Goal: Task Accomplishment & Management: Manage account settings

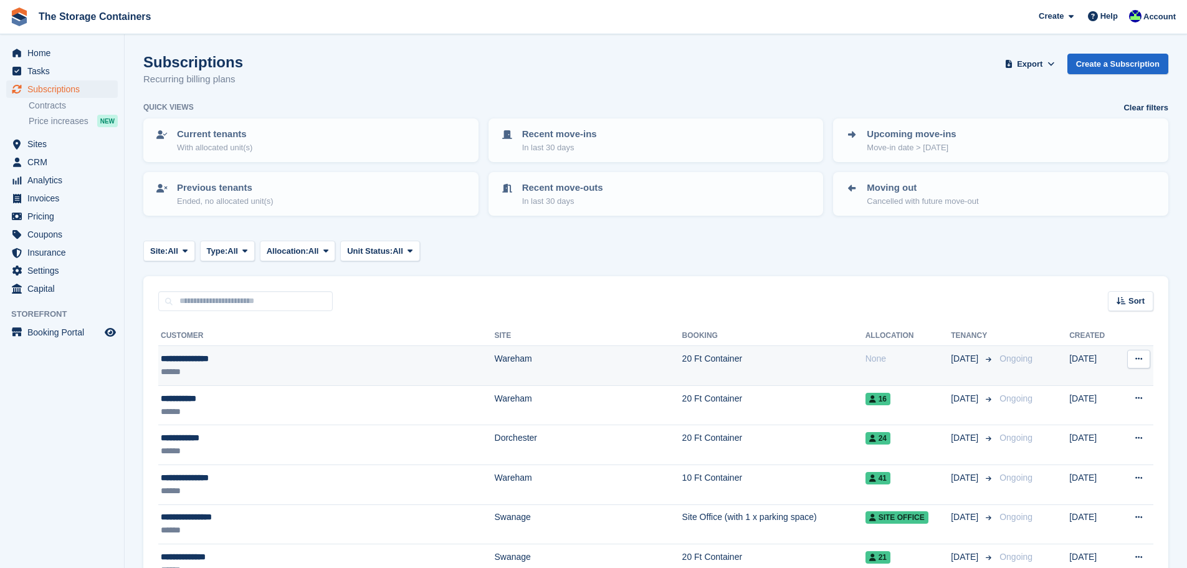
click at [495, 364] on td "Wareham" at bounding box center [589, 366] width 188 height 40
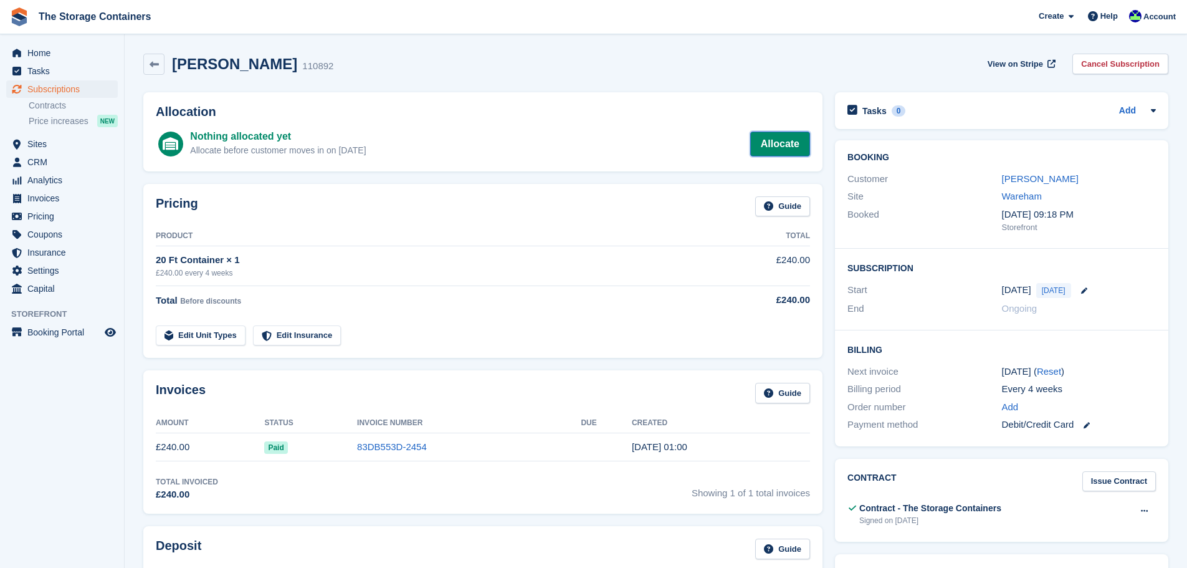
click at [785, 143] on link "Allocate" at bounding box center [780, 143] width 60 height 25
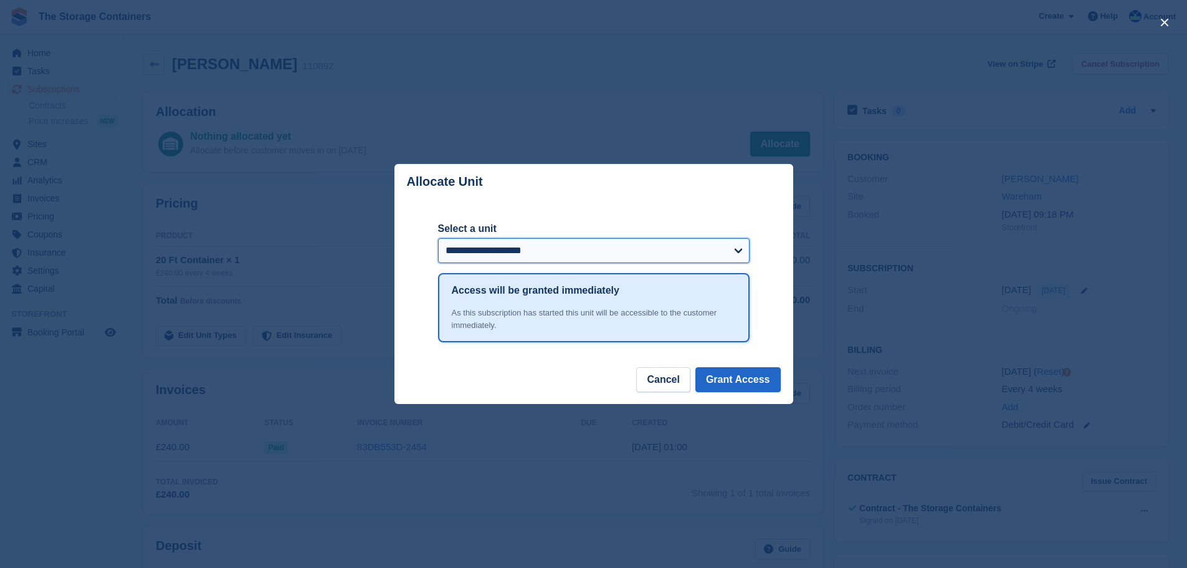
click at [669, 249] on select "**********" at bounding box center [594, 250] width 312 height 25
click at [438, 239] on select "**********" at bounding box center [594, 250] width 312 height 25
click at [761, 386] on button "Grant Access" at bounding box center [737, 379] width 85 height 25
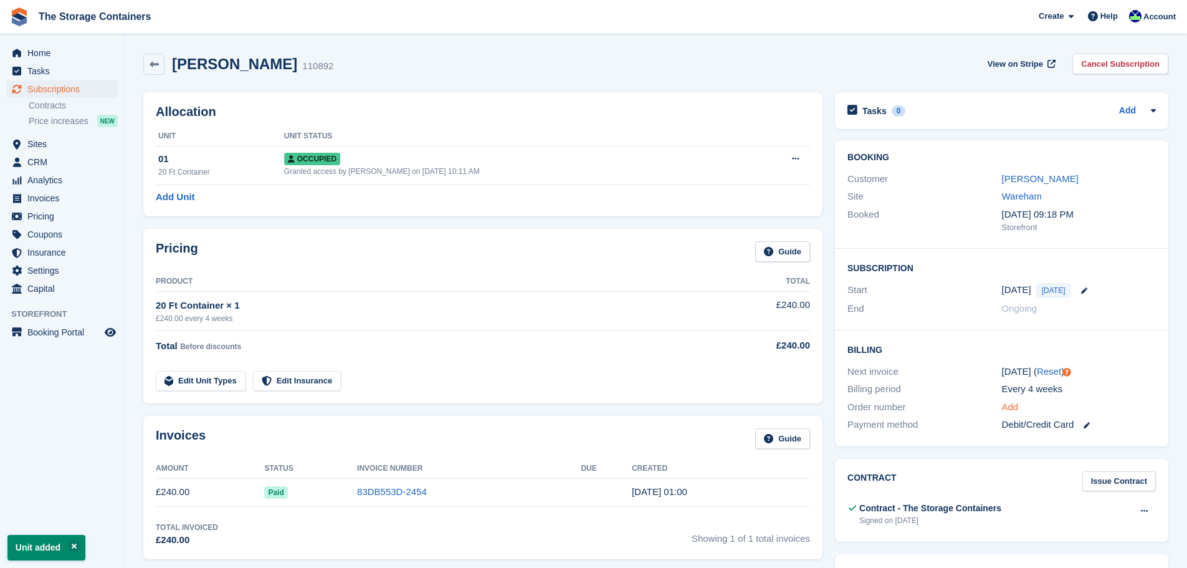
click at [1010, 402] on link "Add" at bounding box center [1010, 407] width 17 height 14
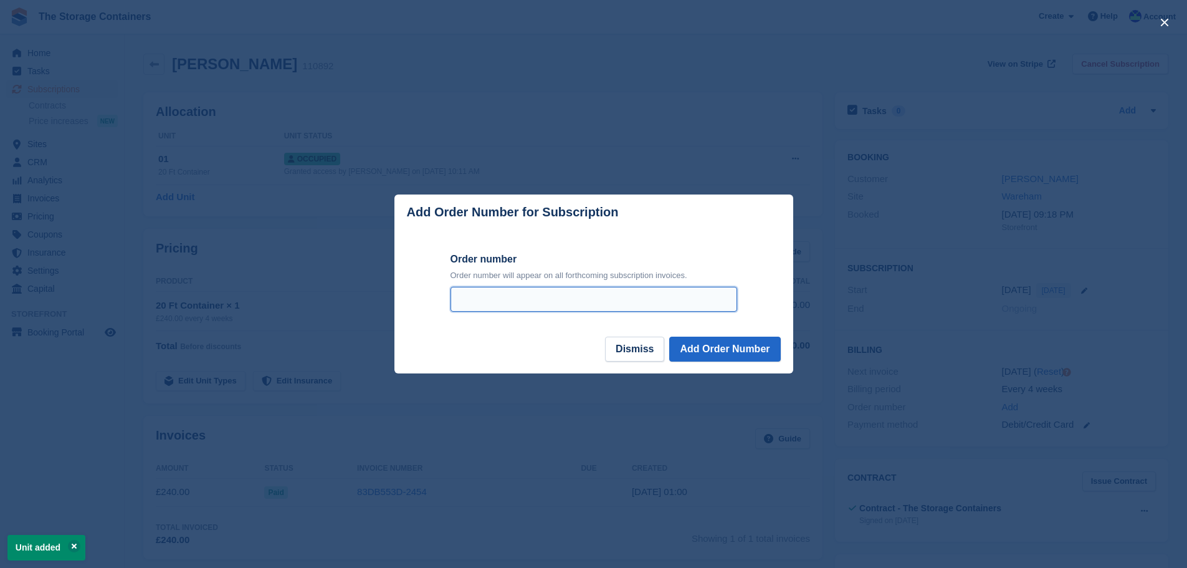
click at [628, 303] on input "Order number" at bounding box center [593, 299] width 287 height 25
type input "*******"
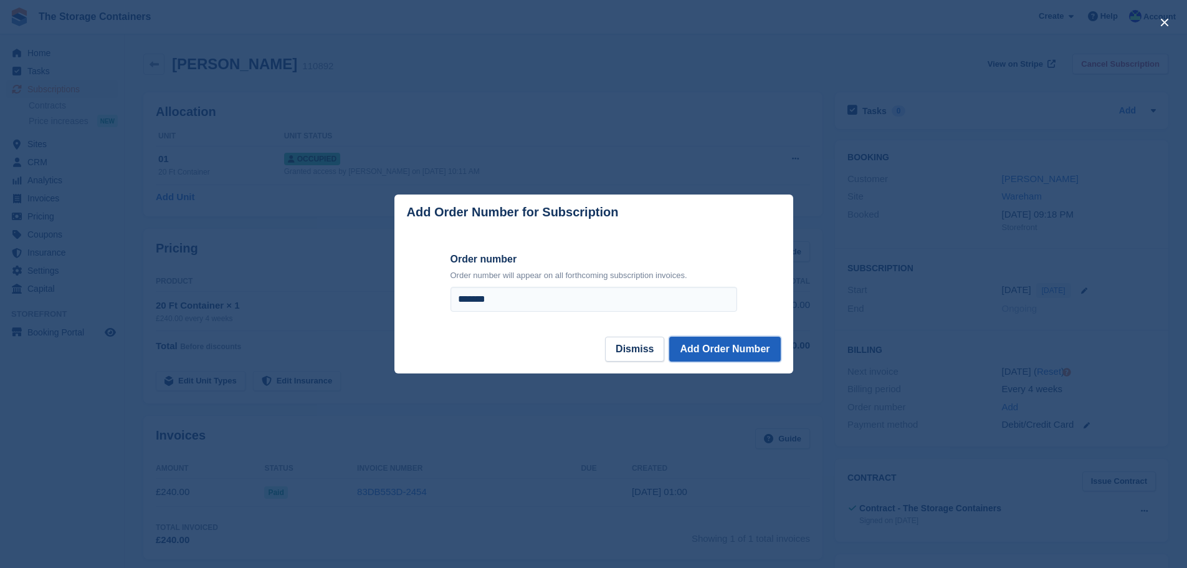
click at [715, 360] on button "Add Order Number" at bounding box center [724, 348] width 111 height 25
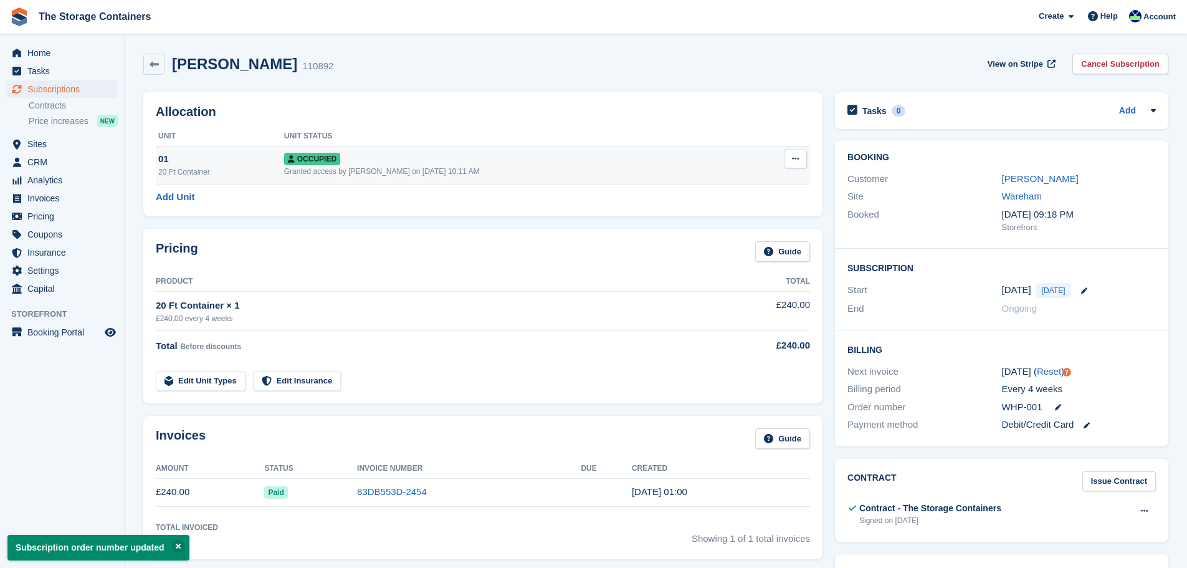
drag, startPoint x: 546, startPoint y: 166, endPoint x: 565, endPoint y: 174, distance: 20.9
click at [546, 166] on div "Granted access by Stacy Williams on 29th Sep, 10:11 AM" at bounding box center [516, 171] width 464 height 11
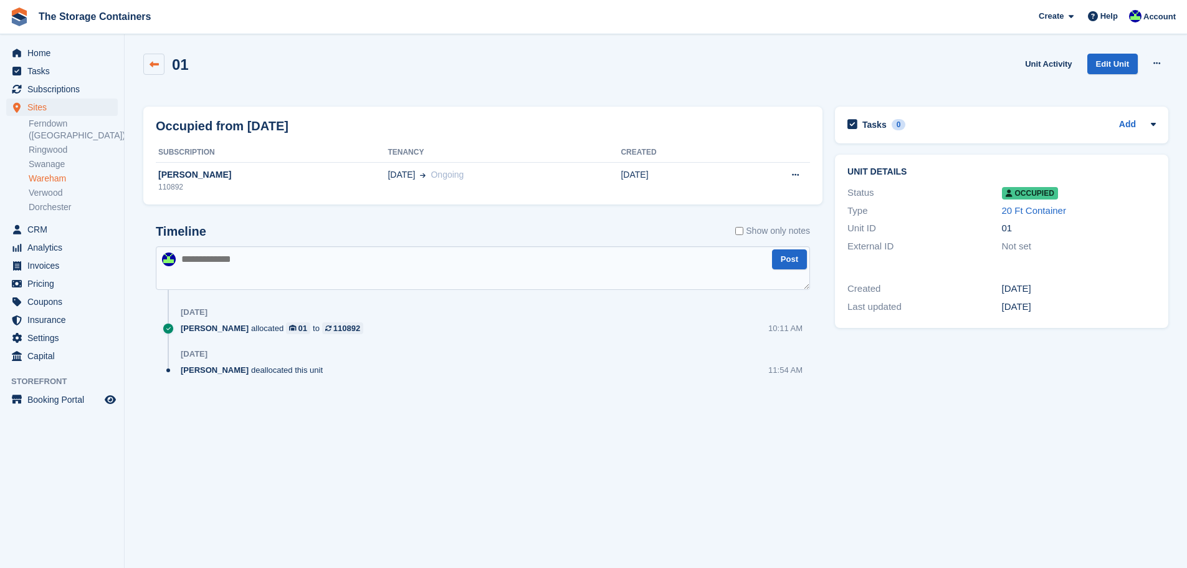
click at [151, 63] on icon at bounding box center [154, 64] width 9 height 9
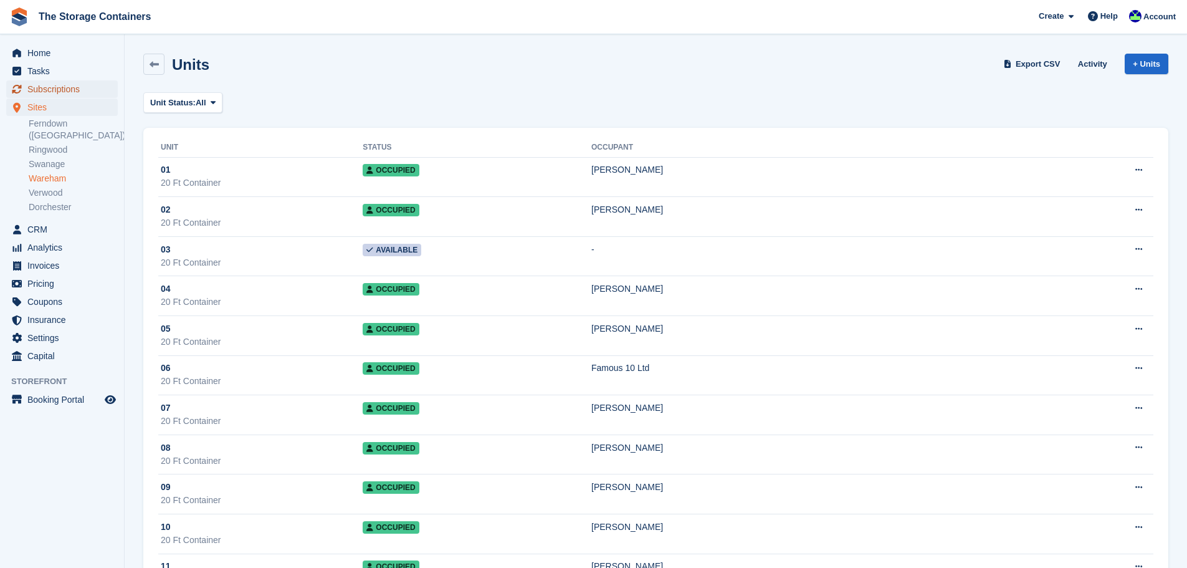
click at [74, 93] on span "Subscriptions" at bounding box center [64, 88] width 75 height 17
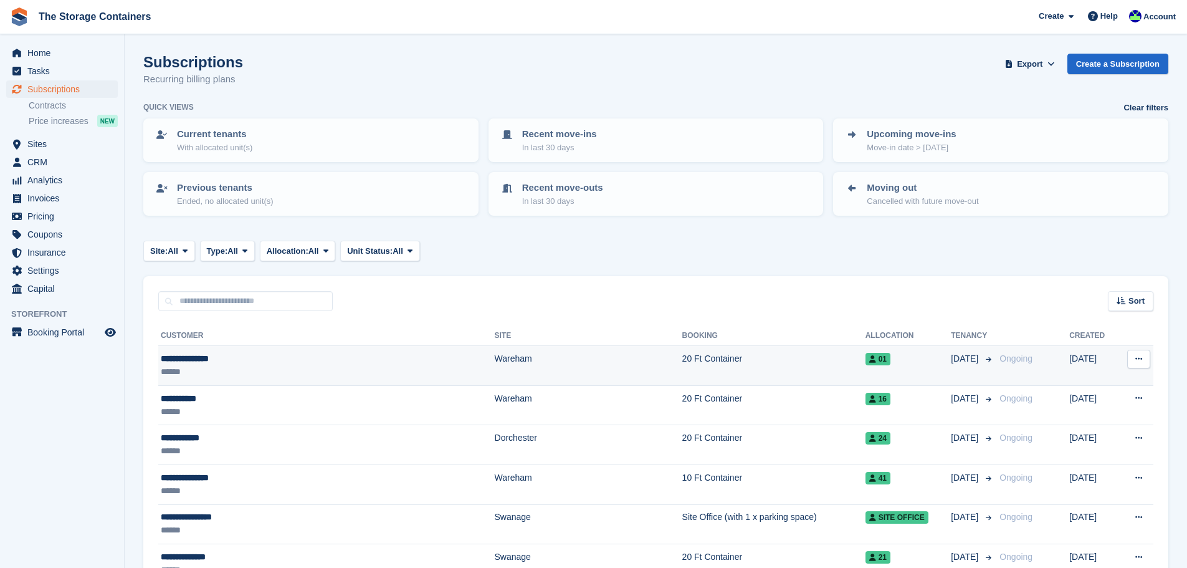
click at [495, 365] on td "Wareham" at bounding box center [589, 366] width 188 height 40
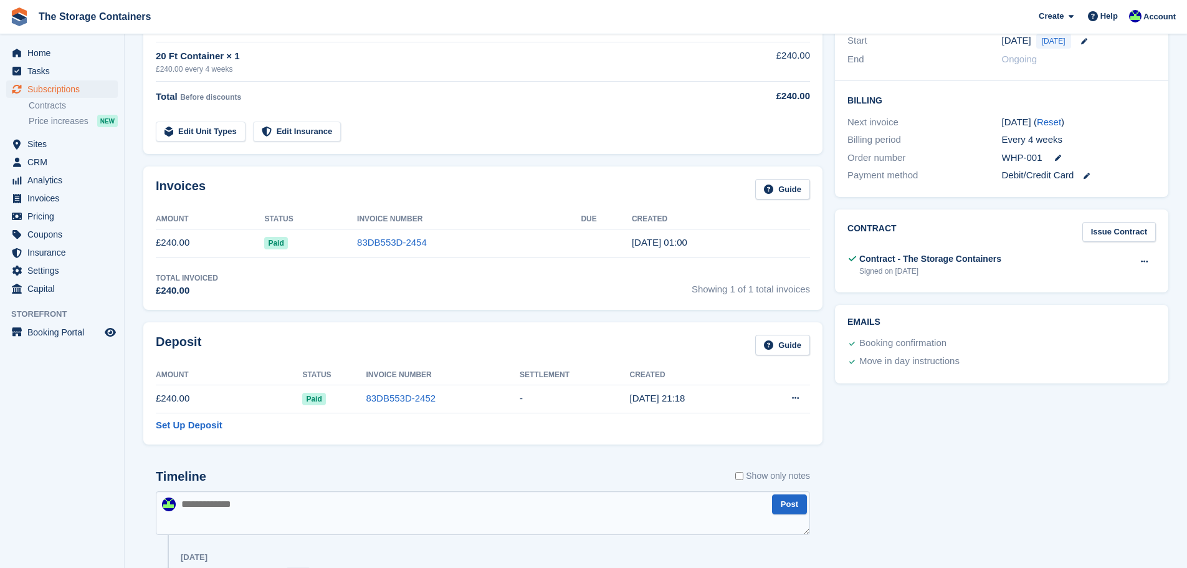
scroll to position [249, 0]
click at [366, 245] on link "83DB553D-2454" at bounding box center [392, 242] width 70 height 11
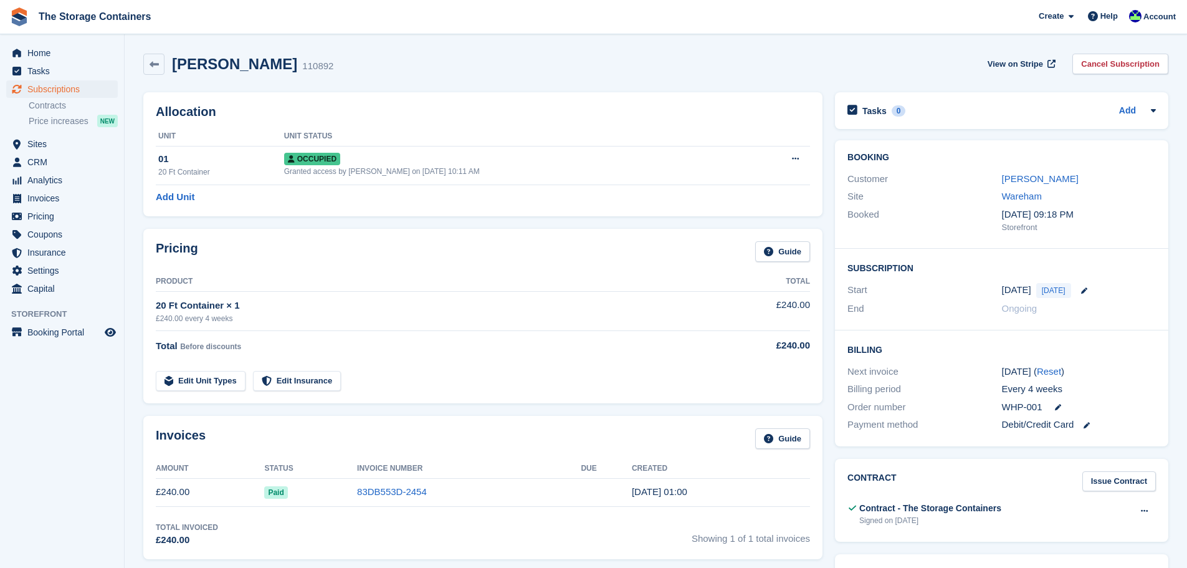
scroll to position [249, 0]
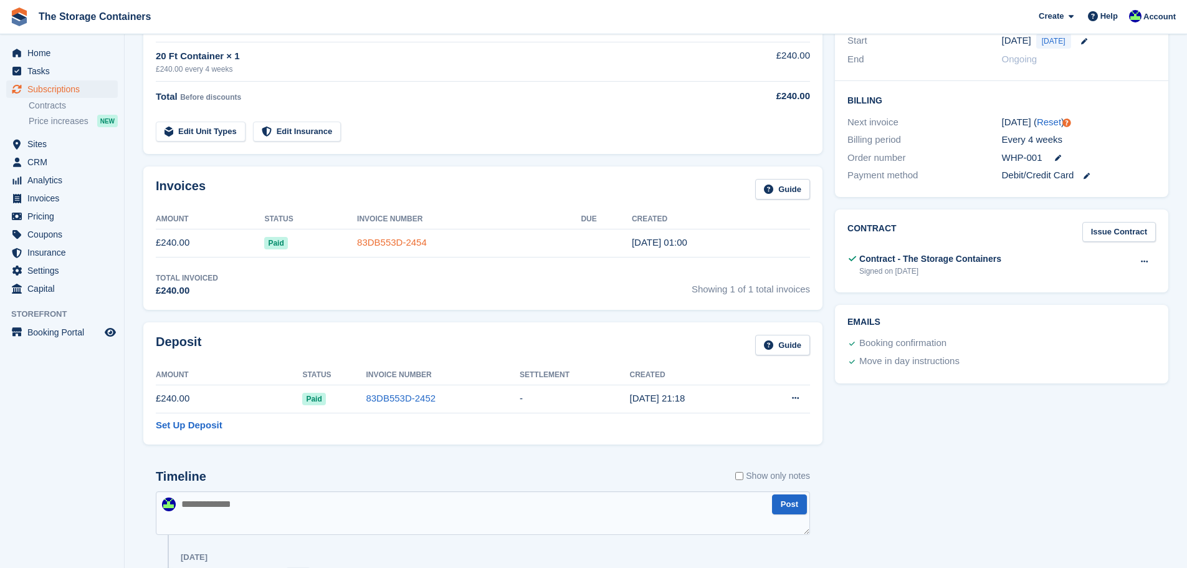
click at [385, 243] on link "83DB553D-2454" at bounding box center [392, 242] width 70 height 11
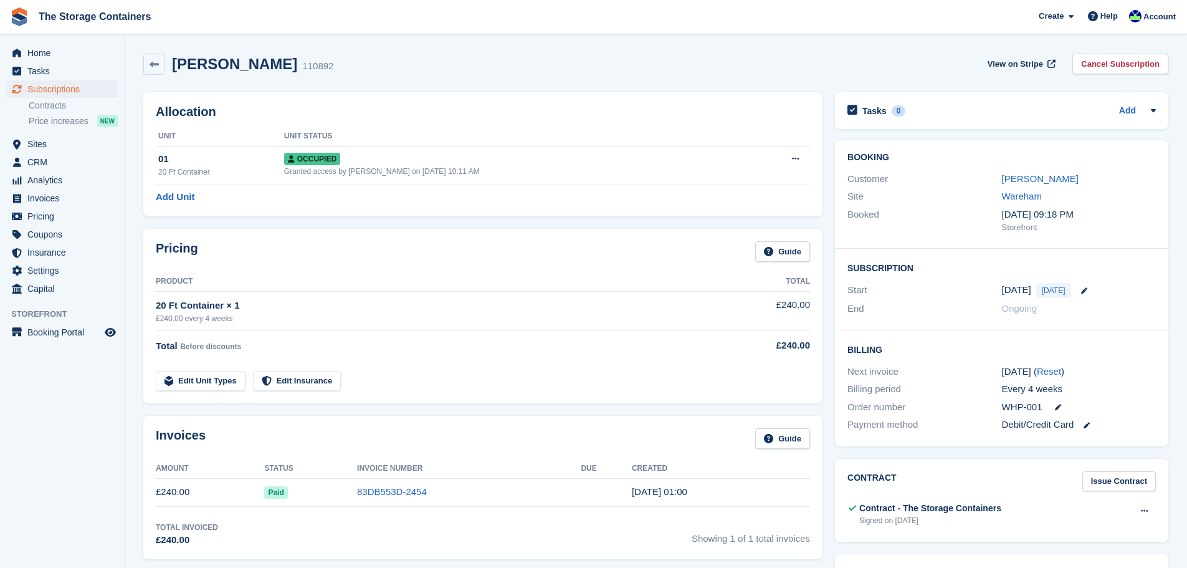
scroll to position [249, 0]
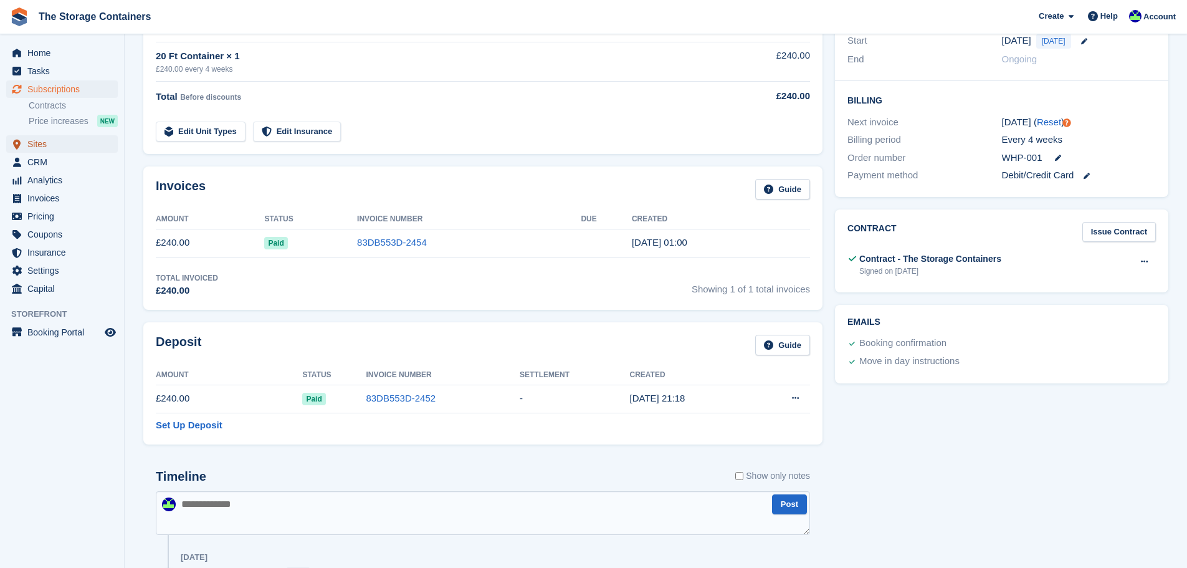
click at [59, 145] on span "Sites" at bounding box center [64, 143] width 75 height 17
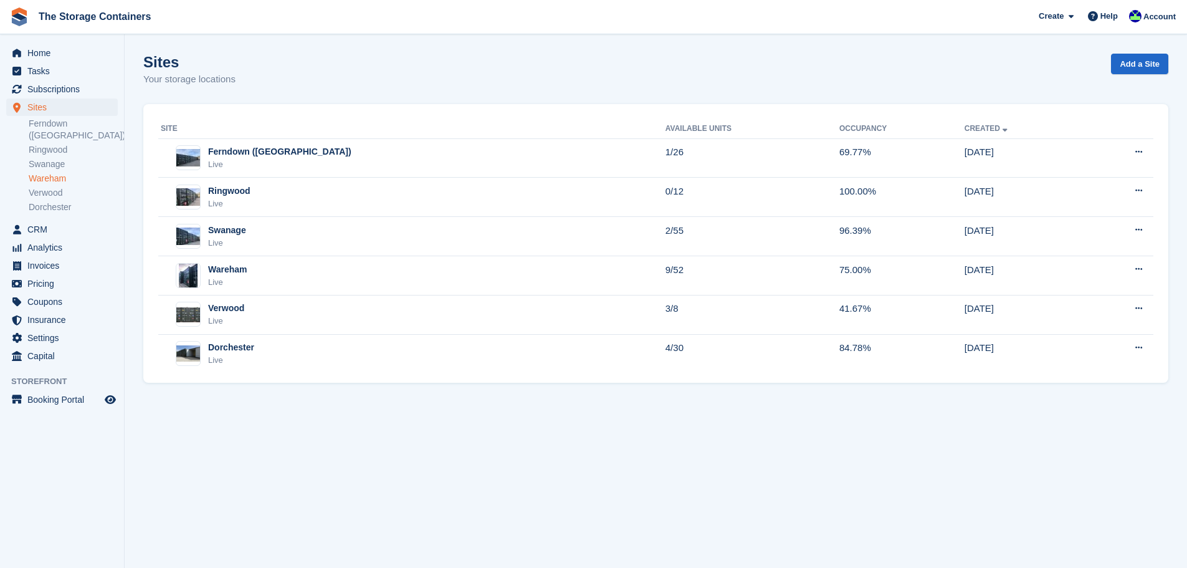
click at [58, 173] on link "Wareham" at bounding box center [73, 179] width 89 height 12
